Goal: Find specific page/section: Find specific page/section

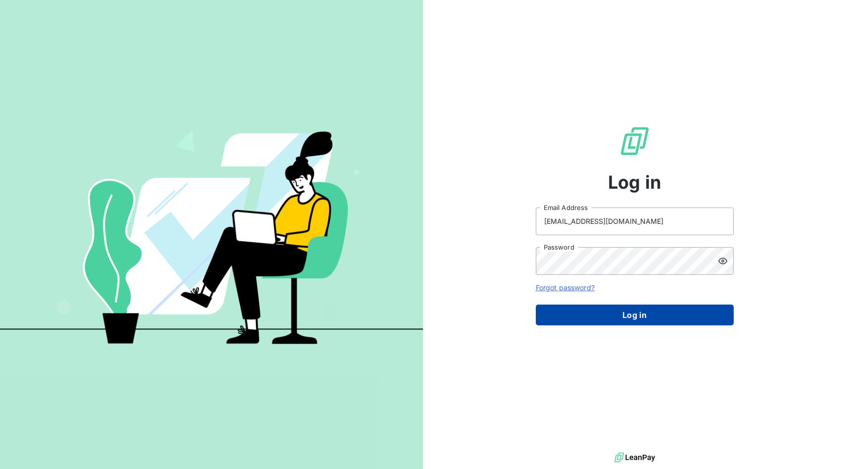
click at [673, 314] on button "Log in" at bounding box center [635, 314] width 198 height 21
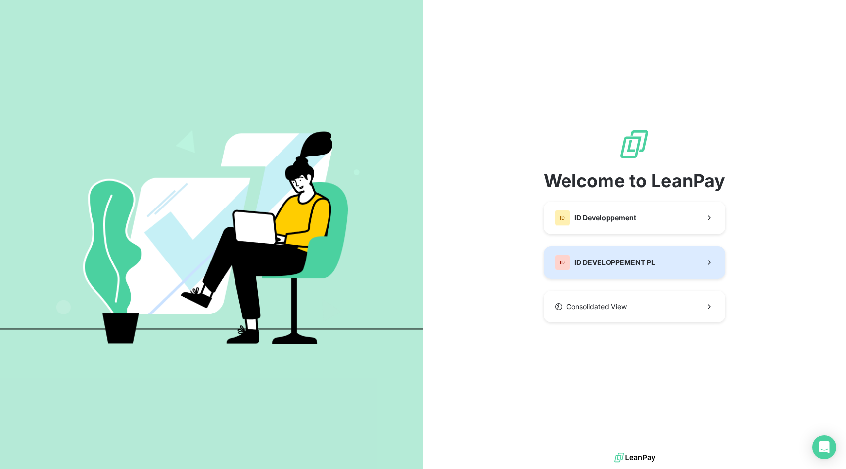
click at [622, 266] on span "ID DEVELOPPEMENT PL" at bounding box center [614, 262] width 81 height 10
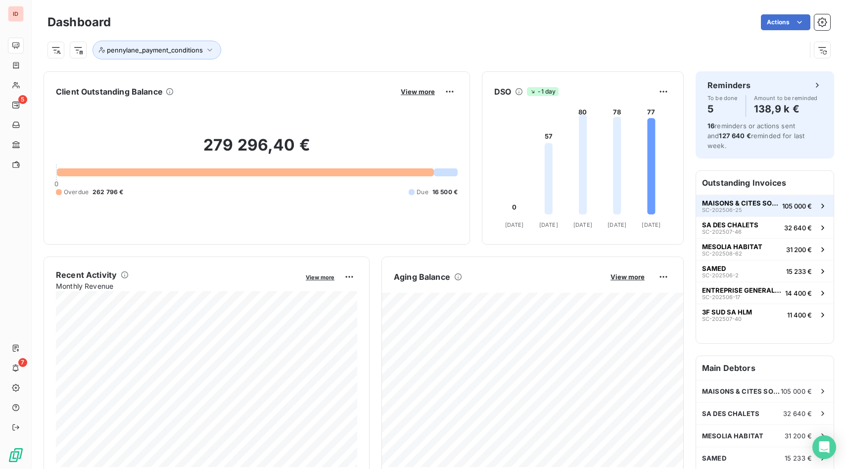
click at [757, 199] on span "MAISONS & CITES SOCIETE ANONYME D'HLM" at bounding box center [740, 203] width 76 height 8
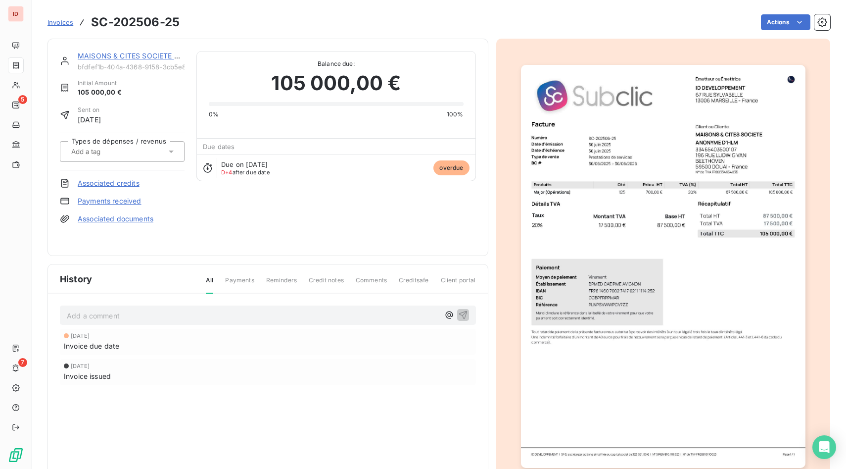
drag, startPoint x: 670, startPoint y: 305, endPoint x: 349, endPoint y: 9, distance: 437.4
